Goal: Information Seeking & Learning: Learn about a topic

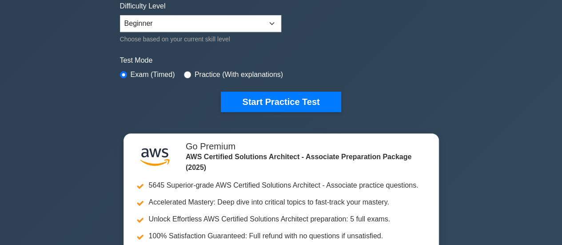
scroll to position [215, 0]
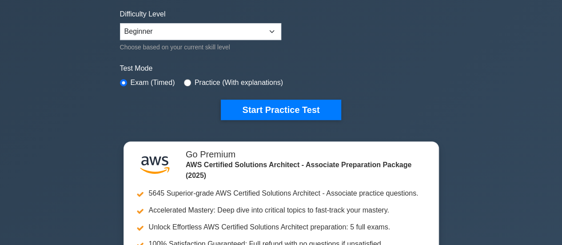
click at [185, 79] on input "radio" at bounding box center [187, 82] width 7 height 7
radio input "true"
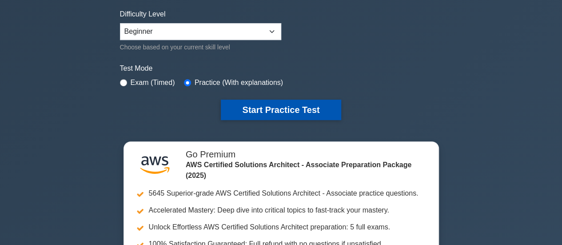
click at [273, 112] on button "Start Practice Test" at bounding box center [281, 109] width 120 height 20
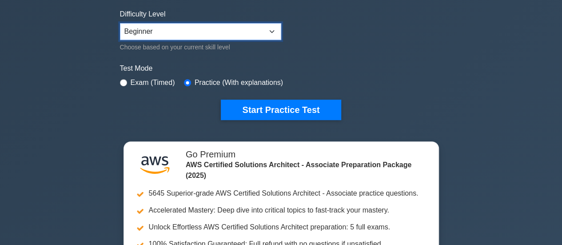
click at [255, 28] on select "Beginner Intermediate Expert" at bounding box center [200, 31] width 161 height 17
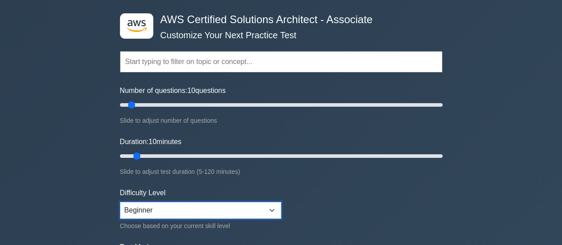
scroll to position [32, 0]
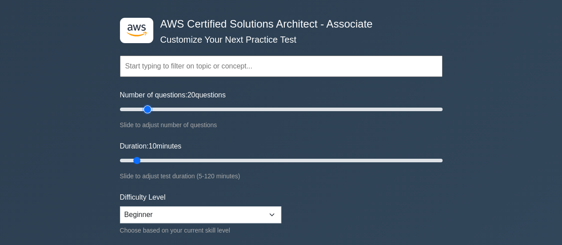
type input "20"
click at [147, 108] on input "Number of questions: 20 questions" at bounding box center [281, 109] width 322 height 11
click at [147, 158] on input "Duration: 15 minutes" at bounding box center [281, 160] width 322 height 11
click at [162, 158] on input "Duration: 20 minutes" at bounding box center [281, 160] width 322 height 11
type input "35"
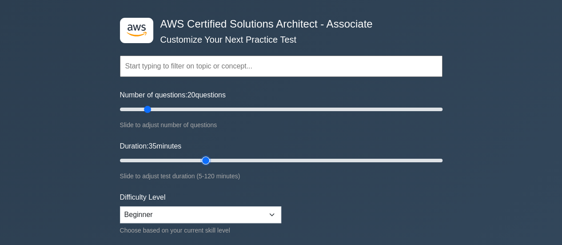
click at [202, 160] on input "Duration: 35 minutes" at bounding box center [281, 160] width 322 height 11
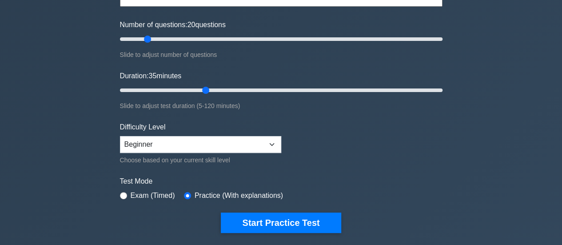
scroll to position [103, 0]
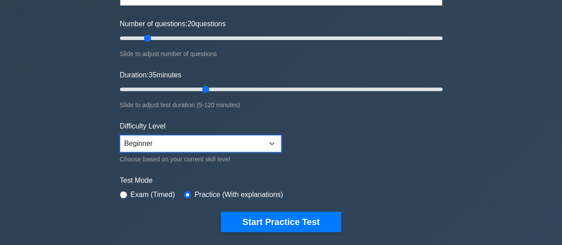
click at [144, 146] on select "Beginner Intermediate Expert" at bounding box center [200, 143] width 161 height 17
select select "expert"
click at [120, 135] on select "Beginner Intermediate Expert" at bounding box center [200, 143] width 161 height 17
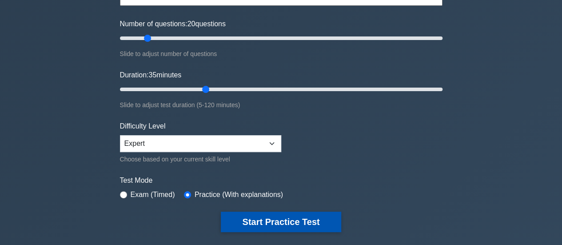
click at [258, 223] on button "Start Practice Test" at bounding box center [281, 221] width 120 height 20
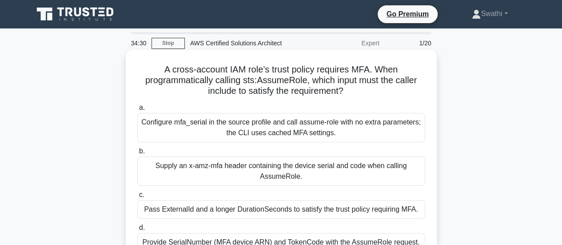
click at [130, 124] on div "A cross-account IAM role’s trust policy requires MFA. When programmatically cal…" at bounding box center [281, 163] width 304 height 221
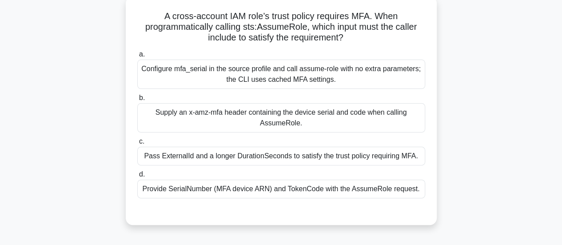
scroll to position [71, 0]
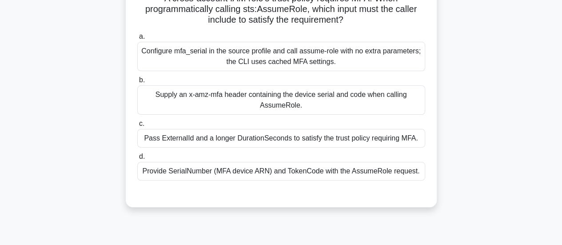
click at [227, 174] on div "Provide SerialNumber (MFA device ARN) and TokenCode with the AssumeRole request." at bounding box center [281, 171] width 288 height 19
click at [137, 159] on input "d. Provide SerialNumber (MFA device ARN) and TokenCode with the AssumeRole requ…" at bounding box center [137, 157] width 0 height 6
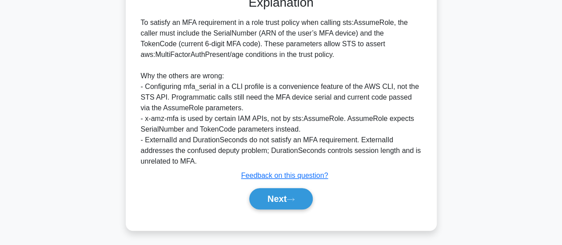
scroll to position [280, 0]
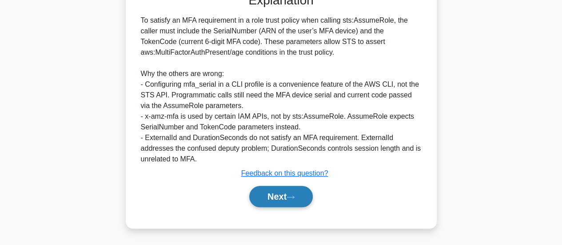
click at [278, 193] on button "Next" at bounding box center [280, 196] width 63 height 21
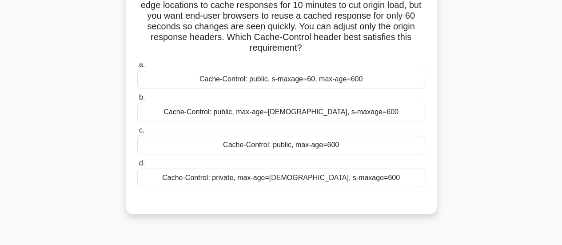
scroll to position [78, 0]
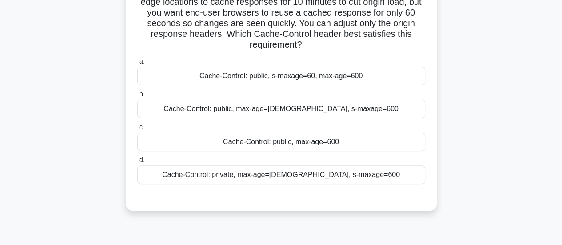
click at [384, 107] on div "Cache-Control: public, max-age=[DEMOGRAPHIC_DATA], s-maxage=600" at bounding box center [281, 108] width 288 height 19
click at [137, 97] on input "b. Cache-Control: public, max-age=[DEMOGRAPHIC_DATA], s-maxage=600" at bounding box center [137, 94] width 0 height 6
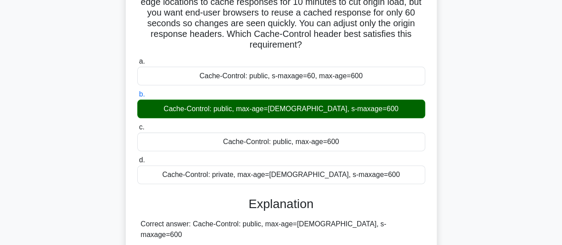
click at [200, 206] on h3 "Explanation" at bounding box center [280, 203] width 277 height 15
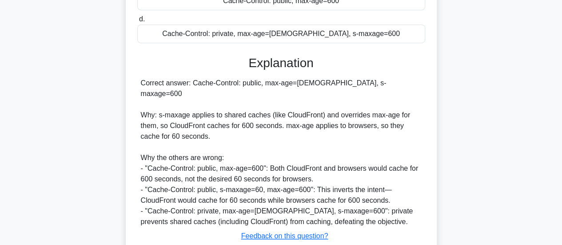
scroll to position [220, 0]
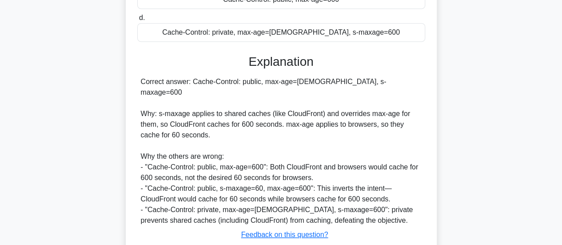
click at [254, 133] on div "Correct answer: Cache-Control: public, max-age=[DEMOGRAPHIC_DATA], s-maxage=600…" at bounding box center [281, 150] width 281 height 149
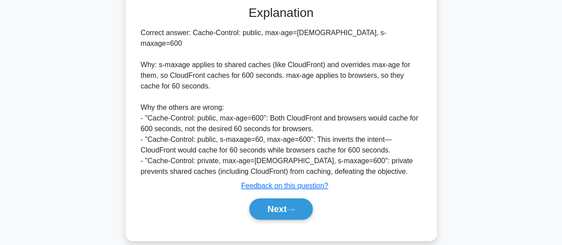
scroll to position [269, 0]
click at [265, 198] on button "Next" at bounding box center [280, 208] width 63 height 21
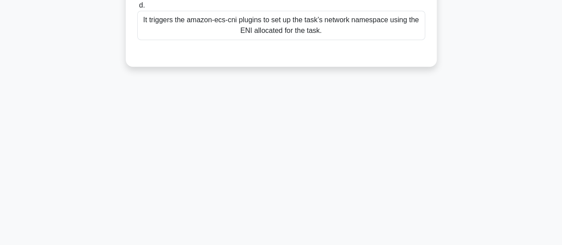
scroll to position [235, 0]
click at [262, 92] on div "29:01 Stop AWS Certified Solutions Architect Expert 3/20 In an EC2-backed Amazo…" at bounding box center [281, 19] width 506 height 444
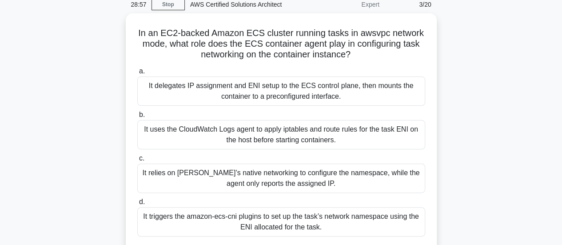
scroll to position [40, 0]
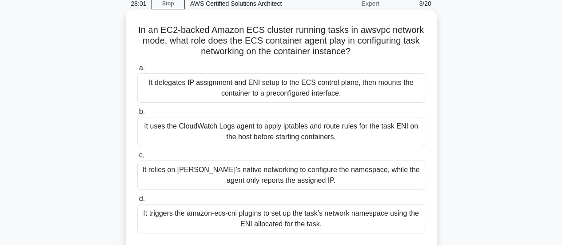
click at [382, 55] on h5 "In an EC2-backed Amazon ECS cluster running tasks in awsvpc network mode, what …" at bounding box center [280, 40] width 289 height 33
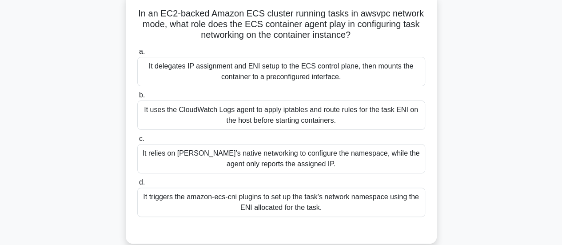
scroll to position [57, 0]
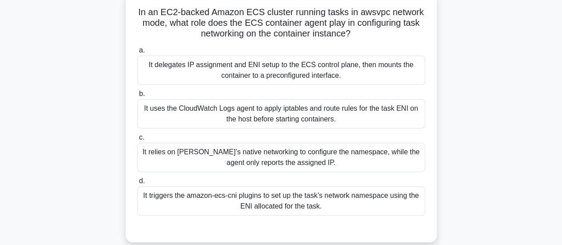
click at [400, 153] on div "It relies on [PERSON_NAME]’s native networking to configure the namespace, whil…" at bounding box center [281, 156] width 288 height 29
click at [137, 140] on input "c. It relies on [PERSON_NAME]’s native networking to configure the namespace, w…" at bounding box center [137, 137] width 0 height 6
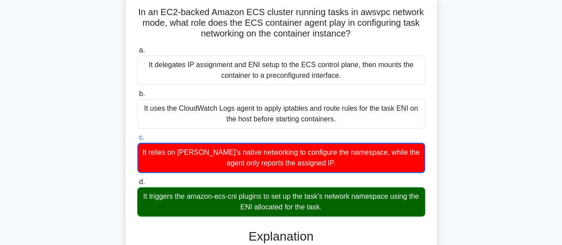
click at [374, 208] on div "It triggers the amazon-ecs-cni plugins to set up the task’s network namespace u…" at bounding box center [281, 201] width 288 height 29
click at [137, 185] on input "d. It triggers the amazon-ecs-cni plugins to set up the task’s network namespac…" at bounding box center [137, 182] width 0 height 6
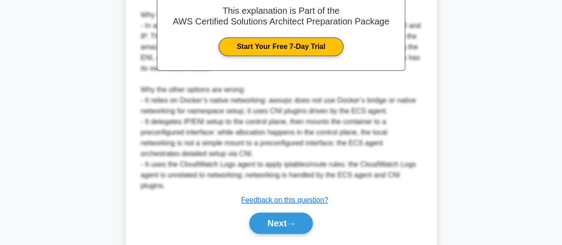
scroll to position [355, 0]
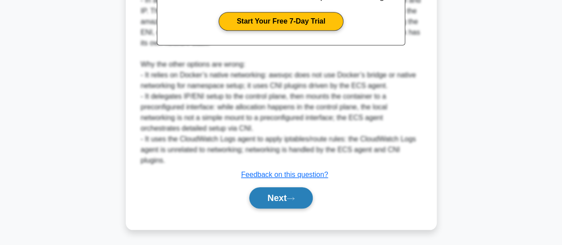
click at [265, 197] on button "Next" at bounding box center [280, 197] width 63 height 21
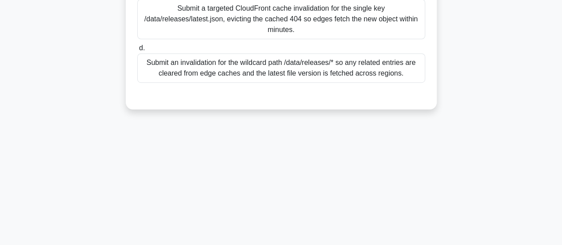
click at [345, 146] on div "25:37 Stop AWS Certified Solutions Architect Expert 4/20 A CloudFront distribut…" at bounding box center [281, 19] width 506 height 444
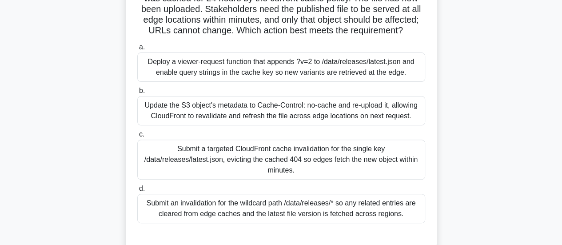
scroll to position [93, 0]
click at [230, 160] on div "Submit a targeted CloudFront cache invalidation for the single key /data/releas…" at bounding box center [281, 159] width 288 height 40
click at [137, 137] on input "c. Submit a targeted CloudFront cache invalidation for the single key /data/rel…" at bounding box center [137, 134] width 0 height 6
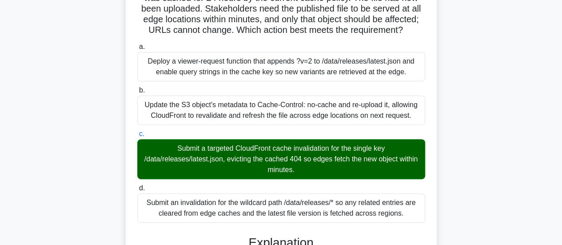
click at [137, 185] on input "d. Submit an invalidation for the wildcard path /data/releases/* so any related…" at bounding box center [137, 188] width 0 height 6
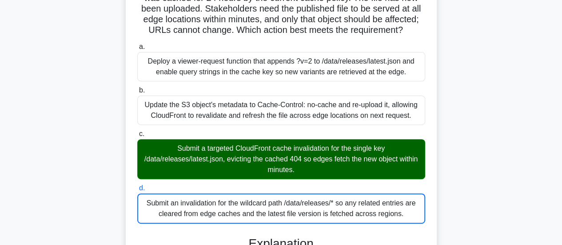
click at [137, 44] on input "a. Deploy a viewer-request function that appends ?v=2 to /data/releases/latest.…" at bounding box center [137, 47] width 0 height 6
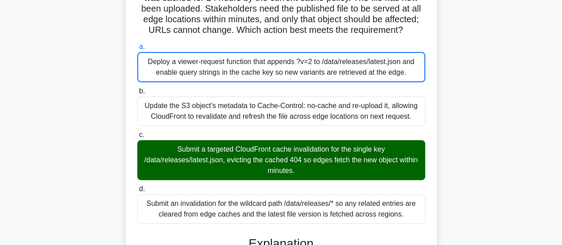
click at [137, 88] on input "b. Update the S3 object's metadata to Cache-Control: no-cache and re-upload it,…" at bounding box center [137, 91] width 0 height 6
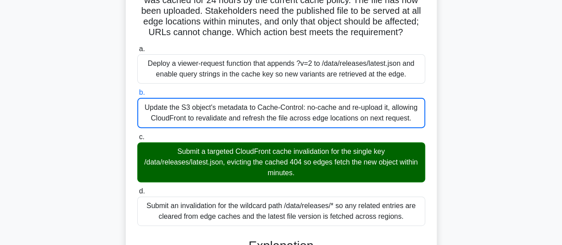
click at [477, 203] on div "A CloudFront distribution fronts an S3 origin. Earlier [DATE], requests for /da…" at bounding box center [281, 221] width 506 height 524
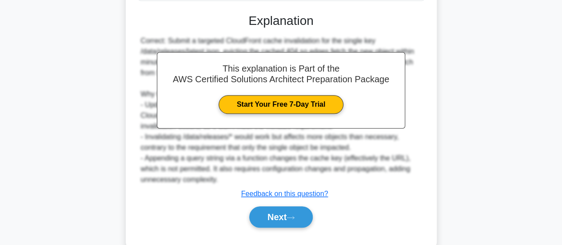
scroll to position [335, 0]
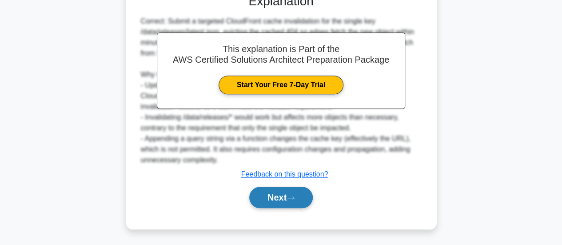
click at [290, 193] on button "Next" at bounding box center [280, 196] width 63 height 21
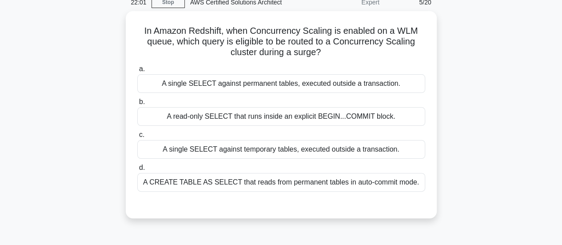
scroll to position [39, 0]
click at [282, 113] on div "A read-only SELECT that runs inside an explicit BEGIN...COMMIT block." at bounding box center [281, 116] width 288 height 19
click at [137, 104] on input "b. A read-only SELECT that runs inside an explicit BEGIN...COMMIT block." at bounding box center [137, 102] width 0 height 6
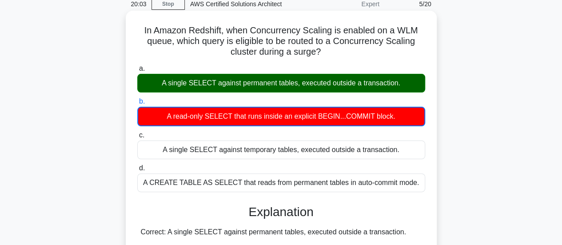
click at [137, 132] on input "c. A single SELECT against temporary tables, executed outside a transaction." at bounding box center [137, 135] width 0 height 6
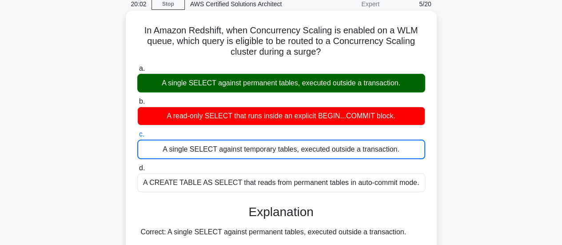
click at [137, 165] on input "d. A CREATE TABLE AS SELECT that reads from permanent tables in auto-commit mod…" at bounding box center [137, 168] width 0 height 6
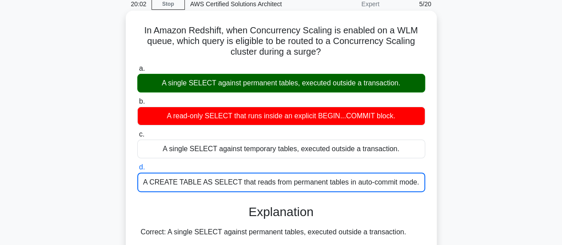
click at [137, 66] on input "a. A single SELECT against permanent tables, executed outside a transaction." at bounding box center [137, 69] width 0 height 6
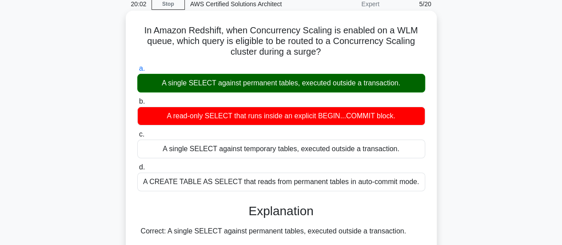
click at [137, 99] on input "b. A read-only SELECT that runs inside an explicit BEGIN...COMMIT block." at bounding box center [137, 102] width 0 height 6
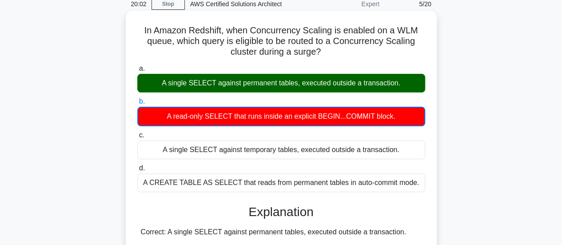
click at [137, 132] on input "c. A single SELECT against temporary tables, executed outside a transaction." at bounding box center [137, 135] width 0 height 6
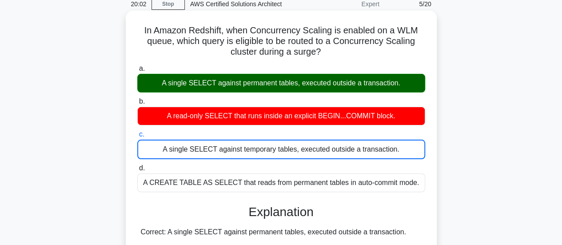
click at [137, 165] on input "d. A CREATE TABLE AS SELECT that reads from permanent tables in auto-commit mod…" at bounding box center [137, 168] width 0 height 6
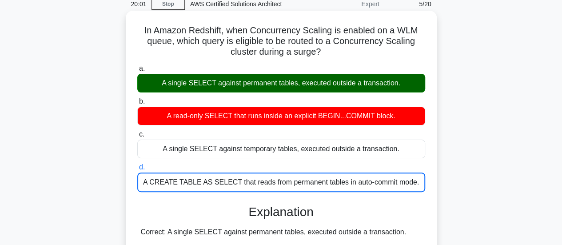
click at [137, 66] on input "a. A single SELECT against permanent tables, executed outside a transaction." at bounding box center [137, 69] width 0 height 6
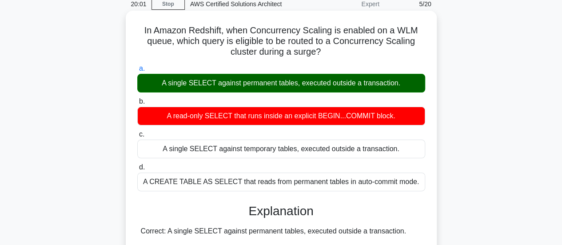
click at [137, 99] on input "b. A read-only SELECT that runs inside an explicit BEGIN...COMMIT block." at bounding box center [137, 102] width 0 height 6
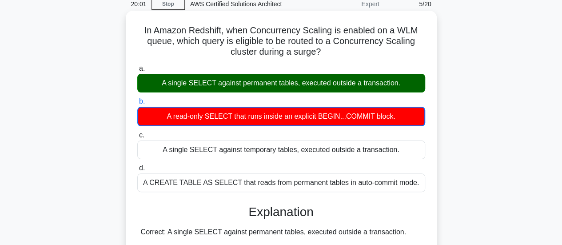
click at [137, 132] on input "c. A single SELECT against temporary tables, executed outside a transaction." at bounding box center [137, 135] width 0 height 6
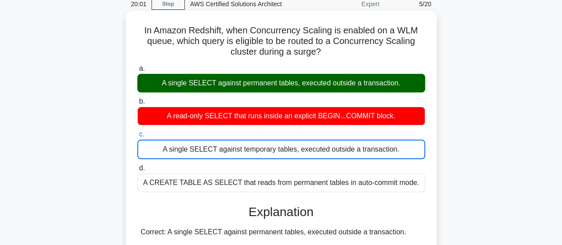
click at [137, 165] on input "d. A CREATE TABLE AS SELECT that reads from permanent tables in auto-commit mod…" at bounding box center [137, 168] width 0 height 6
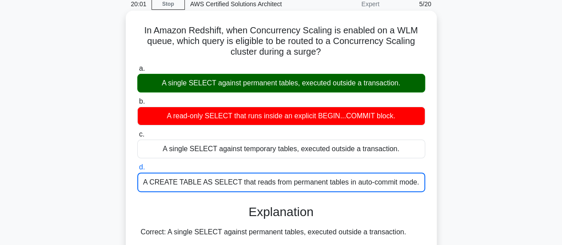
click at [137, 66] on input "a. A single SELECT against permanent tables, executed outside a transaction." at bounding box center [137, 69] width 0 height 6
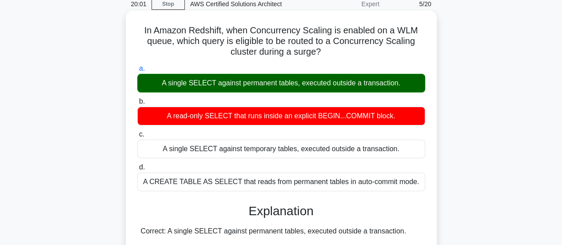
click at [137, 99] on input "b. A read-only SELECT that runs inside an explicit BEGIN...COMMIT block." at bounding box center [137, 102] width 0 height 6
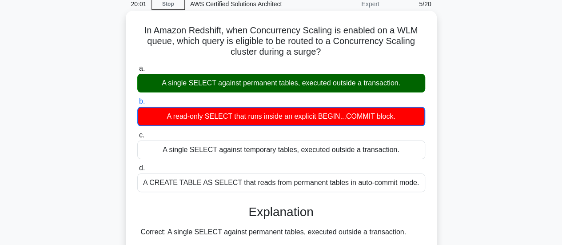
click at [137, 132] on input "c. A single SELECT against temporary tables, executed outside a transaction." at bounding box center [137, 135] width 0 height 6
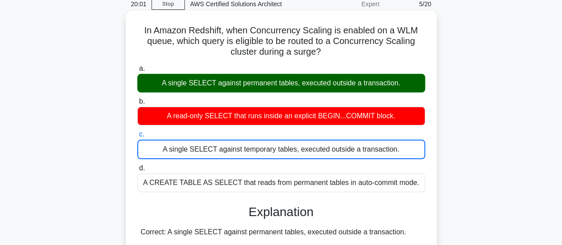
click at [137, 165] on input "d. A CREATE TABLE AS SELECT that reads from permanent tables in auto-commit mod…" at bounding box center [137, 168] width 0 height 6
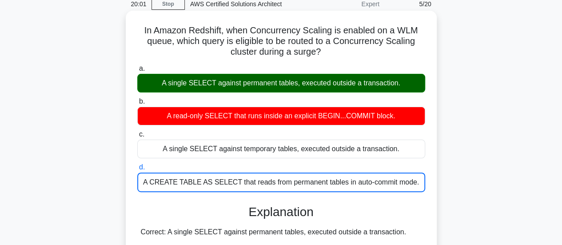
click at [137, 66] on input "a. A single SELECT against permanent tables, executed outside a transaction." at bounding box center [137, 69] width 0 height 6
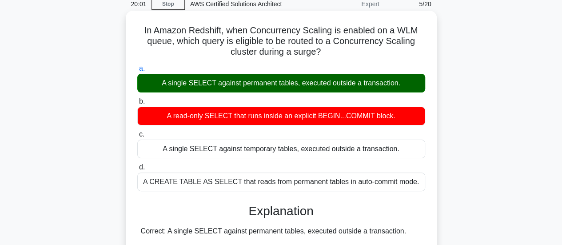
click at [137, 99] on input "b. A read-only SELECT that runs inside an explicit BEGIN...COMMIT block." at bounding box center [137, 102] width 0 height 6
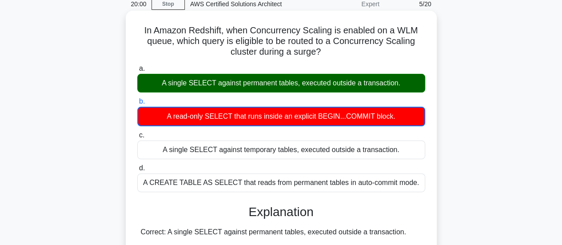
click at [137, 132] on input "c. A single SELECT against temporary tables, executed outside a transaction." at bounding box center [137, 135] width 0 height 6
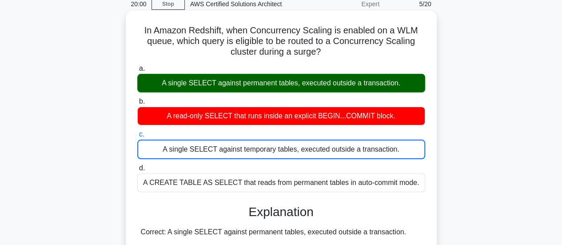
click at [137, 165] on input "d. A CREATE TABLE AS SELECT that reads from permanent tables in auto-commit mod…" at bounding box center [137, 168] width 0 height 6
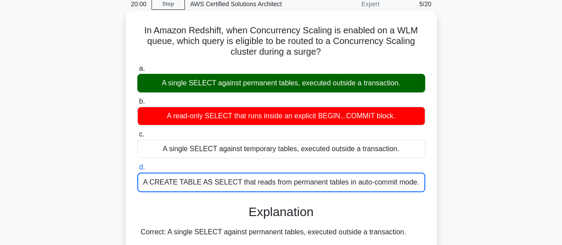
click at [137, 66] on input "a. A single SELECT against permanent tables, executed outside a transaction." at bounding box center [137, 69] width 0 height 6
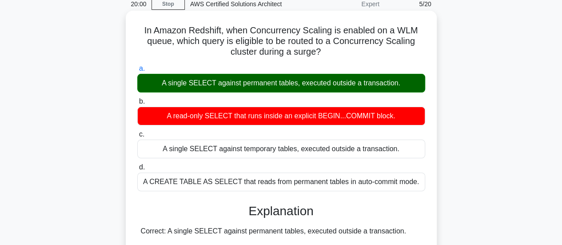
click at [137, 99] on input "b. A read-only SELECT that runs inside an explicit BEGIN...COMMIT block." at bounding box center [137, 102] width 0 height 6
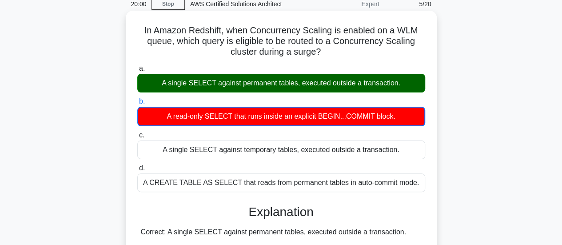
click at [137, 132] on input "c. A single SELECT against temporary tables, executed outside a transaction." at bounding box center [137, 135] width 0 height 6
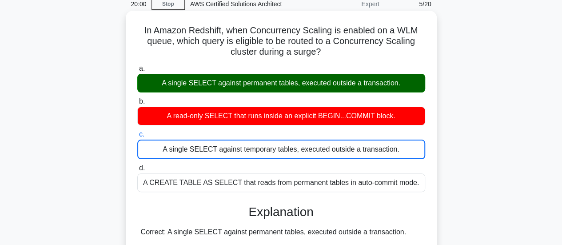
click at [137, 165] on input "d. A CREATE TABLE AS SELECT that reads from permanent tables in auto-commit mod…" at bounding box center [137, 168] width 0 height 6
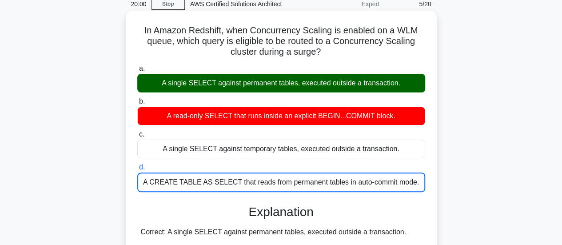
click at [137, 66] on input "a. A single SELECT against permanent tables, executed outside a transaction." at bounding box center [137, 69] width 0 height 6
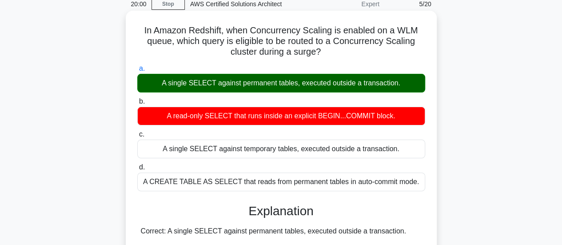
click at [137, 99] on input "b. A read-only SELECT that runs inside an explicit BEGIN...COMMIT block." at bounding box center [137, 102] width 0 height 6
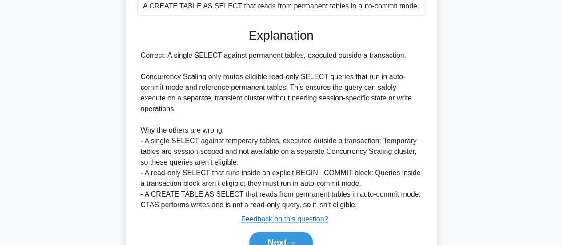
scroll to position [217, 0]
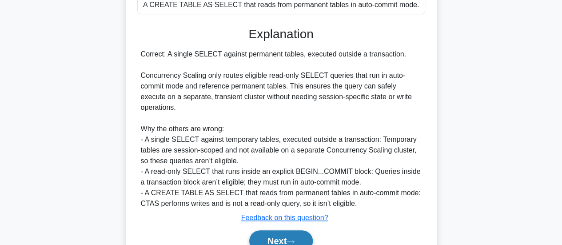
click at [290, 239] on icon at bounding box center [290, 241] width 8 height 5
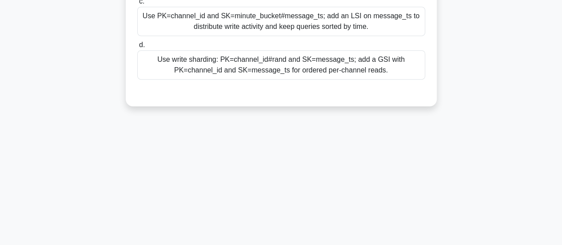
click at [174, 176] on div "18:48 Stop AWS Certified Solutions Architect Expert 6/20 A live-streaming platf…" at bounding box center [281, 37] width 506 height 444
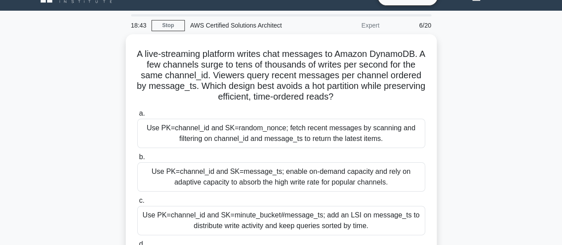
scroll to position [36, 0]
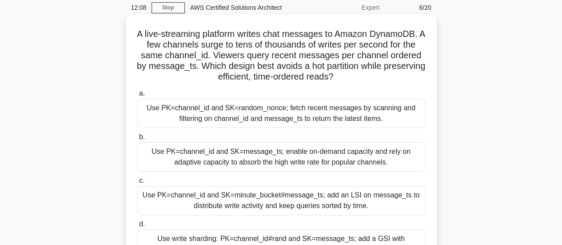
click at [178, 81] on h5 "A live-streaming platform writes chat messages to Amazon DynamoDB. A few channe…" at bounding box center [280, 55] width 289 height 54
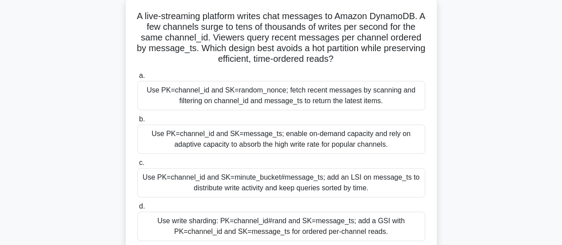
scroll to position [71, 0]
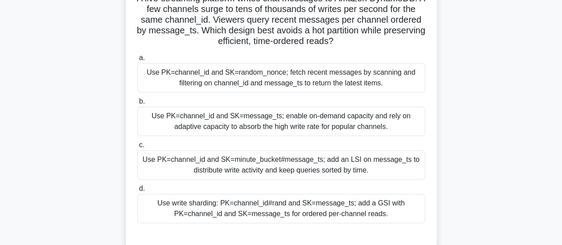
click at [178, 81] on div "Use PK=channel_id and SK=random_nonce; fetch recent messages by scanning and fi…" at bounding box center [281, 77] width 288 height 29
click at [137, 61] on input "a. Use PK=channel_id and SK=random_nonce; fetch recent messages by scanning and…" at bounding box center [137, 58] width 0 height 6
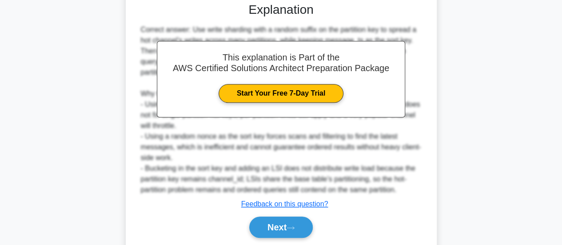
scroll to position [335, 0]
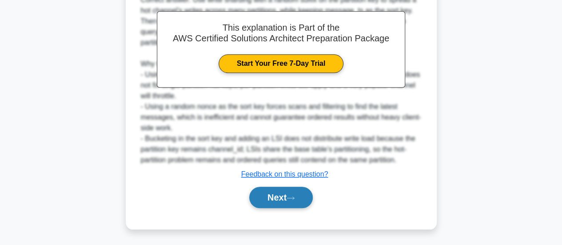
click at [277, 197] on button "Next" at bounding box center [280, 196] width 63 height 21
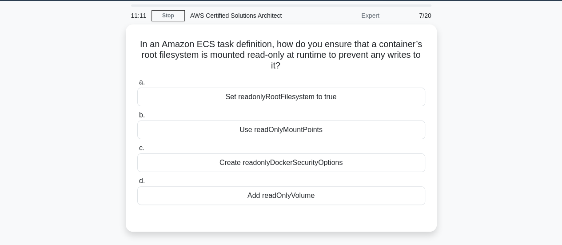
scroll to position [28, 0]
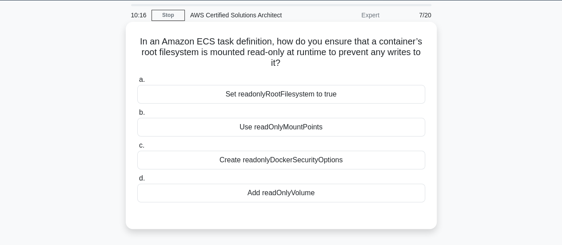
click at [341, 102] on div "Set readonlyRootFilesystem to true" at bounding box center [281, 94] width 288 height 19
click at [137, 83] on input "a. Set readonlyRootFilesystem to true" at bounding box center [137, 80] width 0 height 6
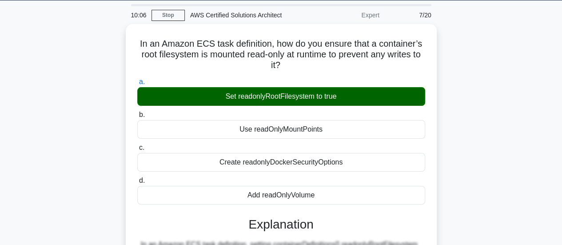
click at [498, 158] on div "In an Amazon ECS task definition, how do you ensure that a container’s root fil…" at bounding box center [281, 222] width 506 height 396
